Goal: Information Seeking & Learning: Learn about a topic

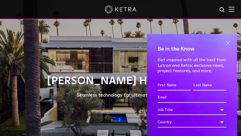
click at [231, 45] on span at bounding box center [228, 43] width 8 height 8
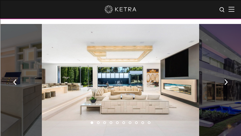
scroll to position [321, 0]
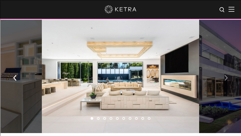
click at [228, 78] on button "button" at bounding box center [226, 77] width 11 height 18
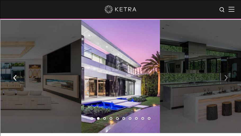
click at [228, 78] on img "button" at bounding box center [226, 78] width 3 height 6
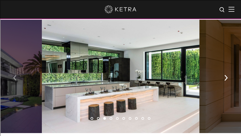
click at [11, 79] on button "button" at bounding box center [14, 77] width 11 height 18
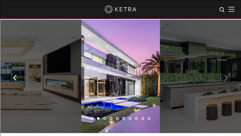
click at [230, 83] on button "button" at bounding box center [226, 77] width 11 height 18
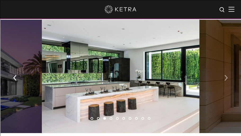
click at [224, 79] on button "button" at bounding box center [226, 77] width 11 height 18
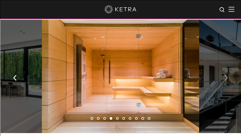
click at [227, 79] on img "button" at bounding box center [226, 78] width 3 height 6
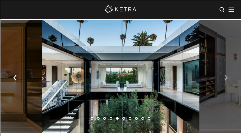
click at [224, 79] on button "button" at bounding box center [226, 77] width 11 height 18
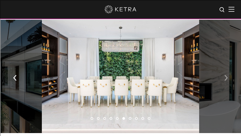
click at [225, 76] on img "button" at bounding box center [226, 78] width 3 height 6
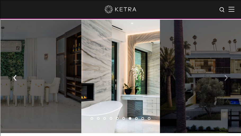
click at [224, 80] on button "button" at bounding box center [226, 77] width 11 height 18
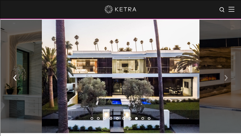
click at [221, 74] on button "button" at bounding box center [226, 77] width 11 height 18
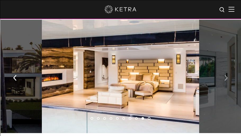
click at [228, 80] on img "button" at bounding box center [226, 78] width 3 height 6
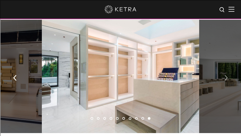
click at [228, 80] on img "button" at bounding box center [226, 78] width 3 height 6
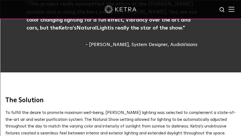
scroll to position [0, 0]
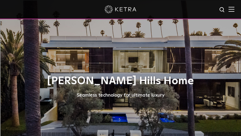
click at [128, 7] on img at bounding box center [121, 9] width 32 height 8
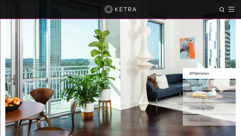
click at [194, 84] on span "Sunset" at bounding box center [196, 85] width 13 height 4
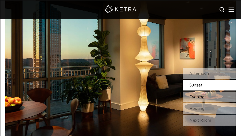
click at [194, 96] on span "Evening" at bounding box center [197, 96] width 15 height 4
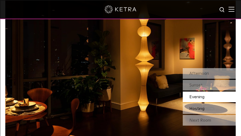
click at [196, 108] on span "Hosting" at bounding box center [197, 108] width 15 height 4
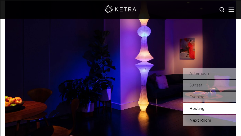
click at [199, 119] on div "Next Room" at bounding box center [209, 120] width 53 height 11
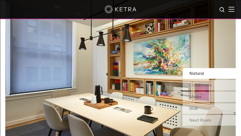
click at [199, 119] on div "Next Room" at bounding box center [209, 120] width 53 height 11
click at [198, 86] on span "Collaborate" at bounding box center [201, 85] width 23 height 4
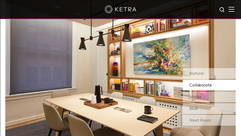
click at [196, 91] on div "Natural Collaborate Media Blue" at bounding box center [209, 91] width 53 height 46
click at [197, 94] on div "Media" at bounding box center [209, 96] width 53 height 11
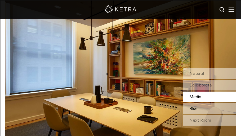
click at [195, 105] on div "Blue" at bounding box center [209, 108] width 53 height 11
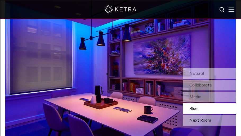
click at [195, 116] on div "Next Room" at bounding box center [209, 120] width 53 height 11
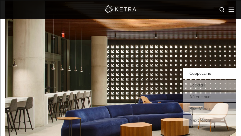
click at [199, 73] on span "Cappuccino" at bounding box center [201, 73] width 22 height 4
click at [198, 81] on div "Cocktail" at bounding box center [209, 85] width 53 height 11
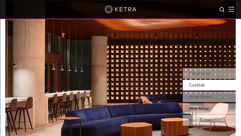
click at [195, 103] on div "Blue Moon" at bounding box center [209, 108] width 53 height 11
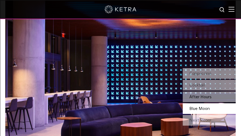
click at [197, 97] on span "After Hours" at bounding box center [201, 96] width 22 height 4
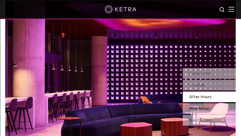
click at [192, 105] on div "Blue Moon" at bounding box center [209, 108] width 53 height 11
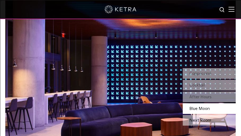
click at [191, 116] on div "Next Room" at bounding box center [209, 120] width 53 height 11
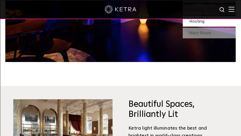
scroll to position [428, 0]
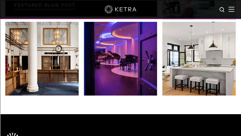
scroll to position [771, 0]
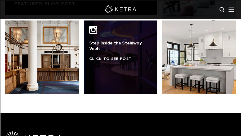
click at [102, 74] on link at bounding box center [121, 57] width 74 height 74
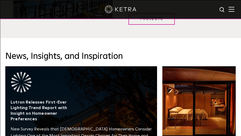
scroll to position [554, 0]
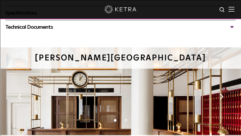
click at [227, 91] on div "D4R Retrofit Downlight in Application: RIGGS HOTEL EXPLORE" at bounding box center [120, 100] width 241 height 106
click at [220, 93] on button "Next" at bounding box center [221, 96] width 5 height 7
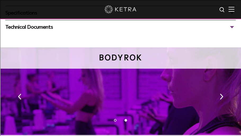
click at [220, 93] on button "Next" at bounding box center [221, 96] width 5 height 7
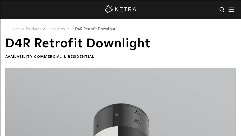
scroll to position [2, 0]
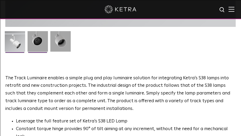
scroll to position [272, 0]
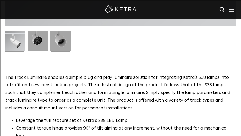
click at [53, 39] on img at bounding box center [60, 43] width 20 height 24
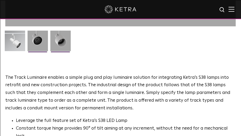
click at [40, 42] on img at bounding box center [38, 43] width 20 height 24
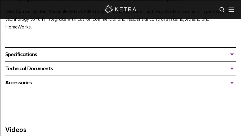
scroll to position [422, 0]
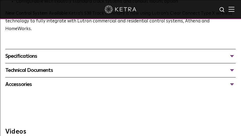
click at [43, 66] on div "Technical Documents" at bounding box center [120, 70] width 231 height 8
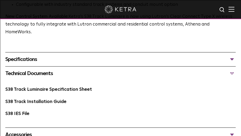
scroll to position [431, 0]
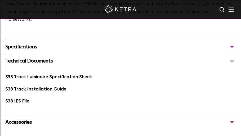
click at [53, 42] on div "Specifications" at bounding box center [120, 46] width 231 height 8
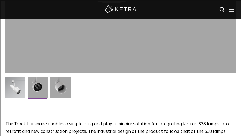
scroll to position [220, 0]
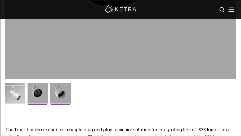
click at [61, 95] on img at bounding box center [60, 95] width 20 height 24
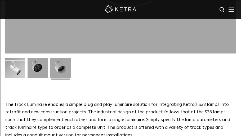
scroll to position [244, 0]
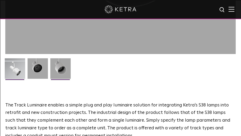
click at [15, 68] on img at bounding box center [15, 70] width 20 height 24
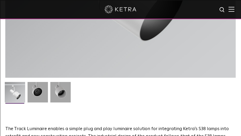
scroll to position [223, 0]
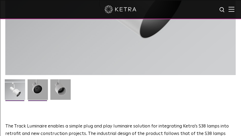
click at [31, 93] on img at bounding box center [38, 91] width 20 height 24
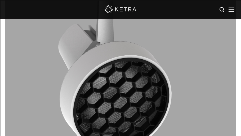
scroll to position [25, 0]
